Goal: Transaction & Acquisition: Purchase product/service

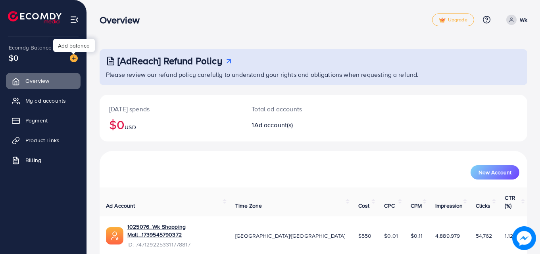
click at [72, 53] on div at bounding box center [73, 53] width 5 height 2
click at [73, 58] on img at bounding box center [74, 58] width 8 height 8
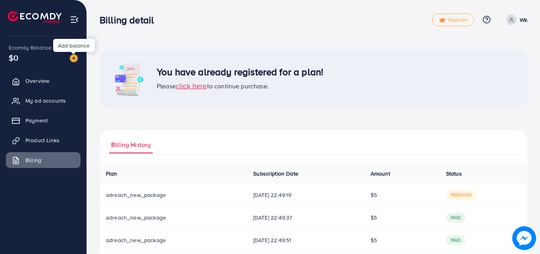
click at [72, 59] on img at bounding box center [74, 58] width 8 height 8
click at [73, 58] on img at bounding box center [74, 58] width 8 height 8
click at [73, 53] on div at bounding box center [73, 53] width 5 height 2
click at [73, 57] on img at bounding box center [74, 58] width 8 height 8
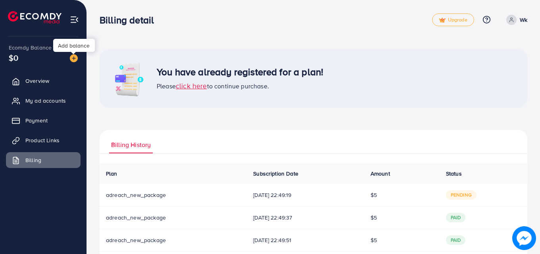
click at [73, 57] on img at bounding box center [74, 58] width 8 height 8
click at [72, 57] on img at bounding box center [74, 58] width 8 height 8
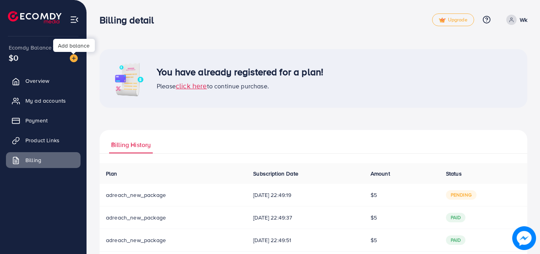
click at [71, 46] on div "Add balance" at bounding box center [74, 45] width 42 height 13
click at [75, 57] on img at bounding box center [74, 58] width 8 height 8
click at [29, 60] on div "$0" at bounding box center [43, 58] width 69 height 12
click at [35, 77] on link "Overview" at bounding box center [43, 81] width 75 height 16
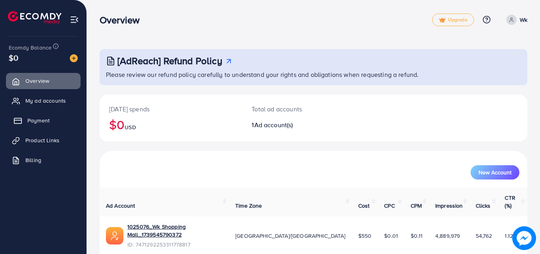
click at [47, 120] on span "Payment" at bounding box center [38, 121] width 22 height 8
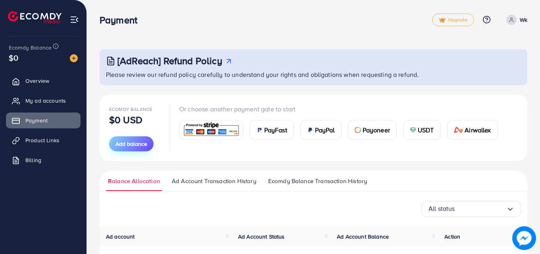
click at [124, 141] on span "Add balance" at bounding box center [132, 144] width 32 height 8
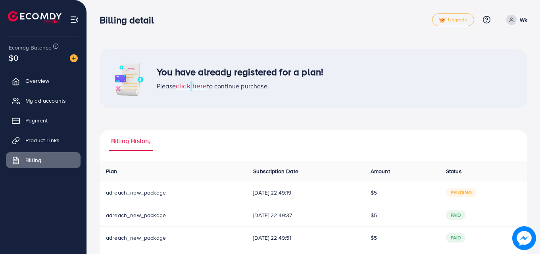
click at [190, 85] on span "click here" at bounding box center [191, 86] width 31 height 10
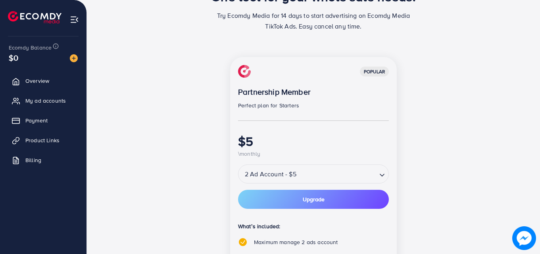
scroll to position [79, 0]
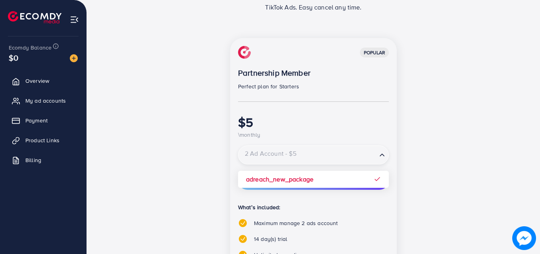
click at [367, 159] on input "Search for option" at bounding box center [307, 155] width 137 height 14
click at [100, 107] on div "popular Partnership Member Perfect plan for Starters $5 \monthly 2 Ad Account -…" at bounding box center [314, 202] width 428 height 329
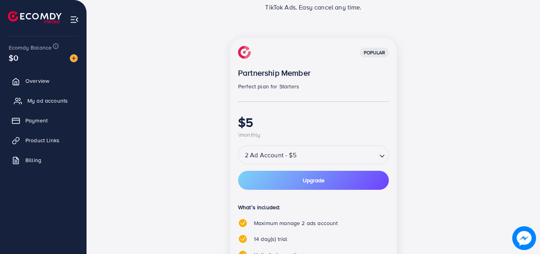
click at [53, 100] on span "My ad accounts" at bounding box center [47, 101] width 40 height 8
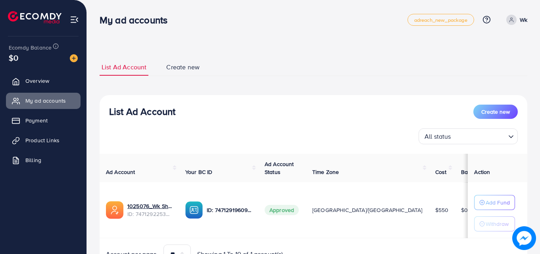
click at [74, 59] on img at bounding box center [74, 58] width 8 height 8
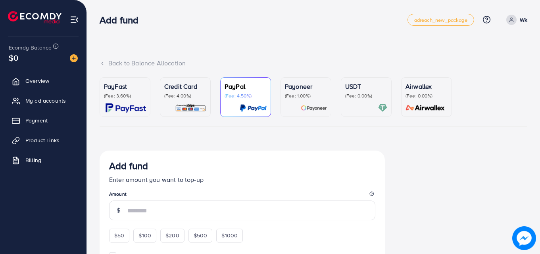
click at [123, 112] on img at bounding box center [126, 108] width 40 height 9
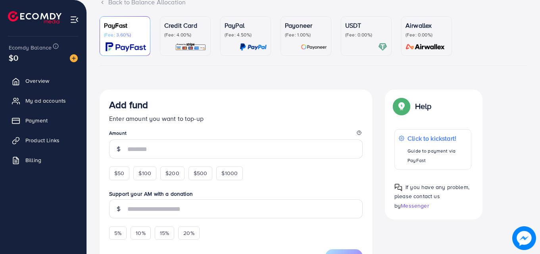
scroll to position [79, 0]
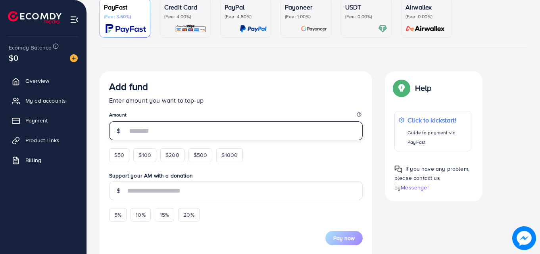
click at [153, 142] on form "Add fund Enter amount you want to top-up Amount $50 $100 $200 $500 $1000 Suppor…" at bounding box center [236, 163] width 254 height 165
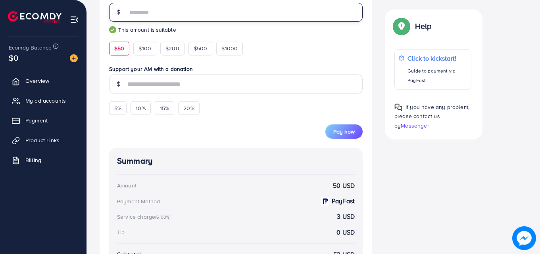
scroll to position [168, 0]
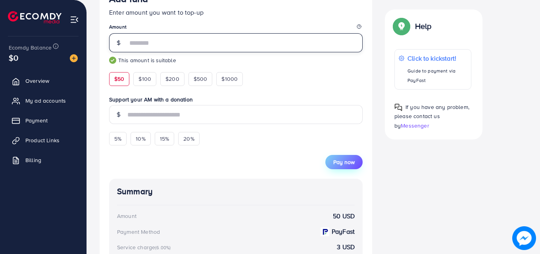
type input "**"
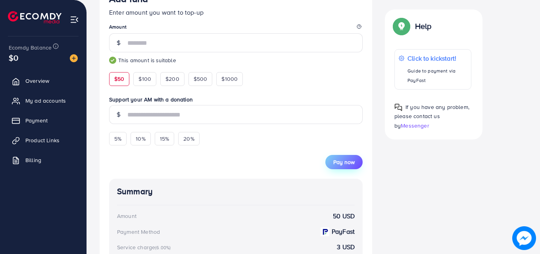
click at [343, 160] on span "Pay now" at bounding box center [343, 162] width 21 height 8
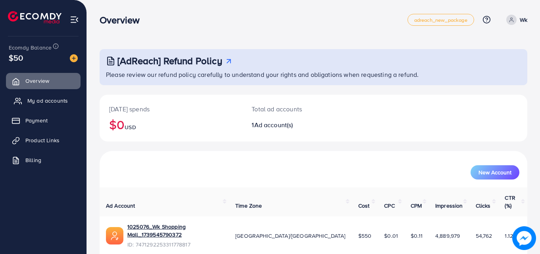
click at [59, 98] on span "My ad accounts" at bounding box center [47, 101] width 40 height 8
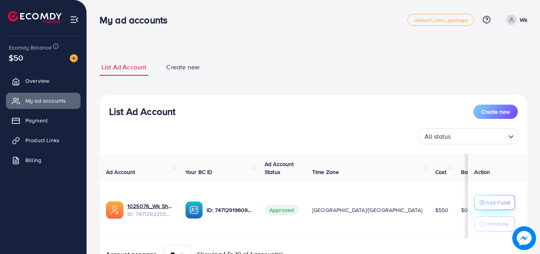
click at [486, 204] on p "Add Fund" at bounding box center [498, 203] width 24 height 10
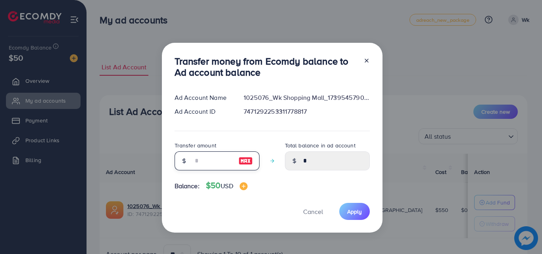
click at [208, 165] on input "number" at bounding box center [213, 161] width 40 height 19
type input "*"
type input "****"
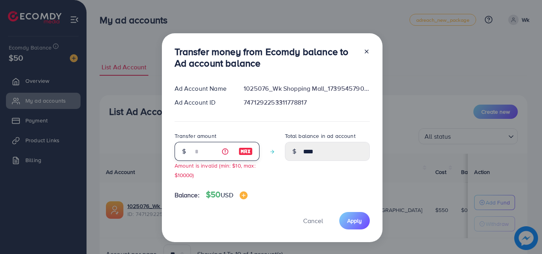
type input "**"
type input "*****"
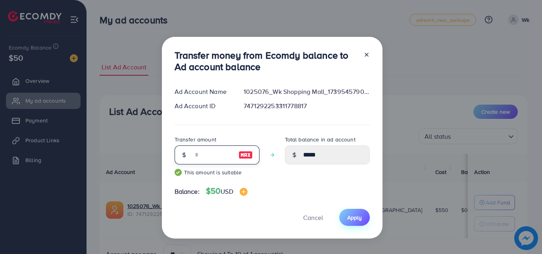
type input "**"
click at [360, 216] on span "Apply" at bounding box center [354, 218] width 15 height 8
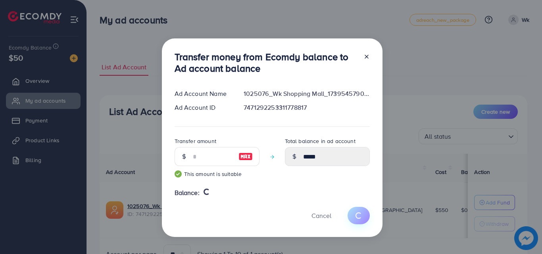
type input "*"
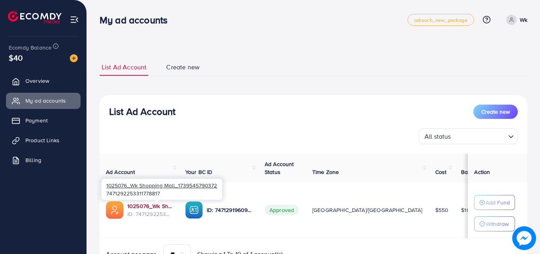
click at [163, 206] on link "1025076_Wk Shopping Mall_1739545790372" at bounding box center [149, 206] width 45 height 8
click at [152, 206] on link "1025076_Wk Shopping Mall_1739545790372" at bounding box center [149, 206] width 45 height 8
